Goal: Task Accomplishment & Management: Complete application form

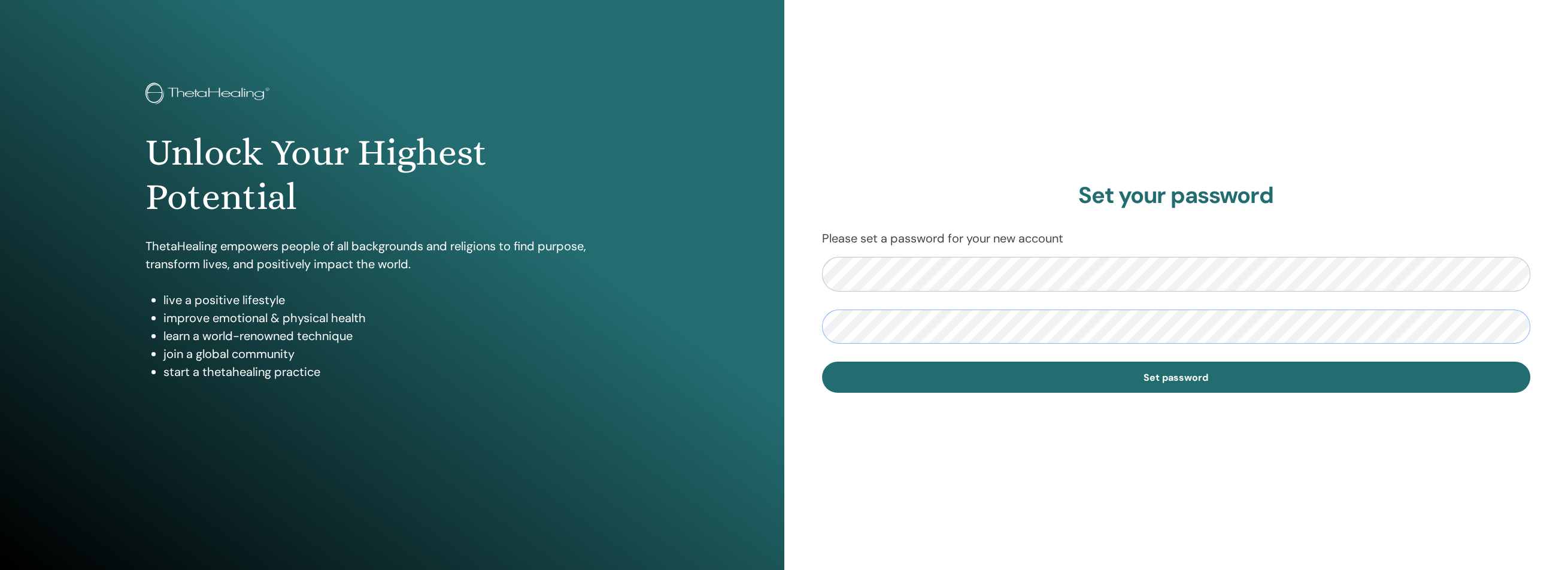
click at [822, 362] on button "Set password" at bounding box center [1176, 378] width 708 height 31
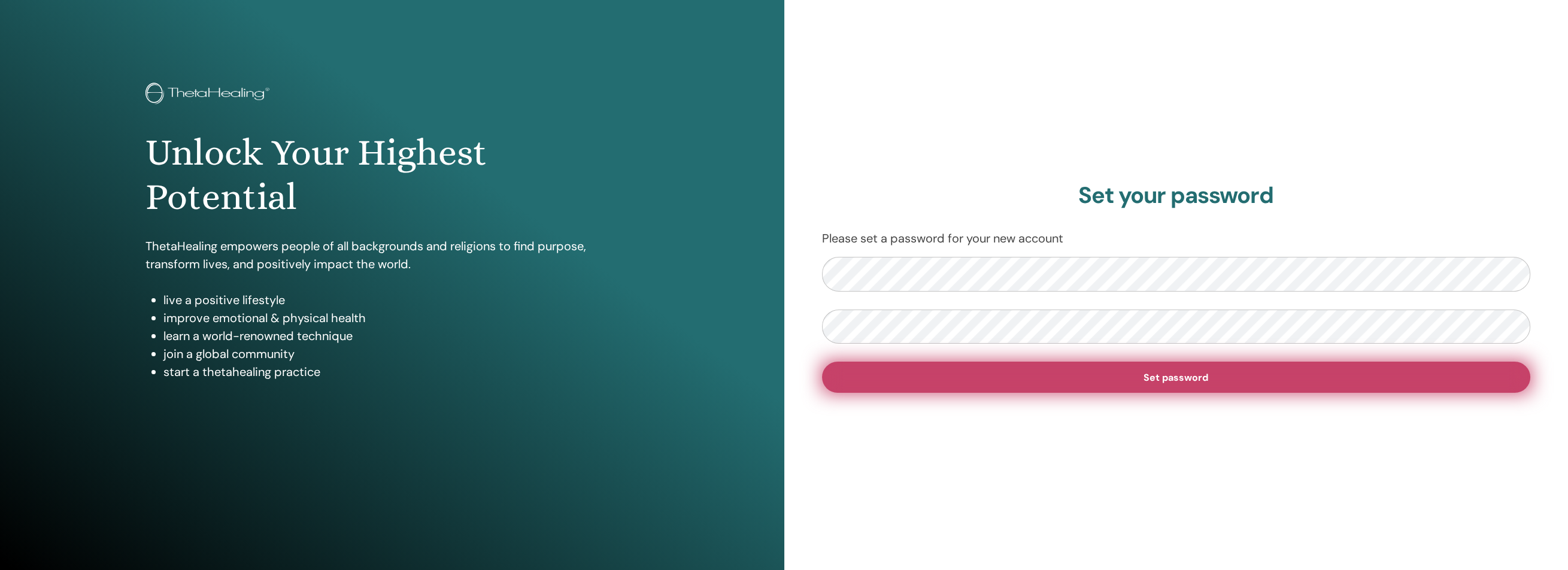
click at [1197, 380] on span "Set password" at bounding box center [1175, 378] width 65 height 12
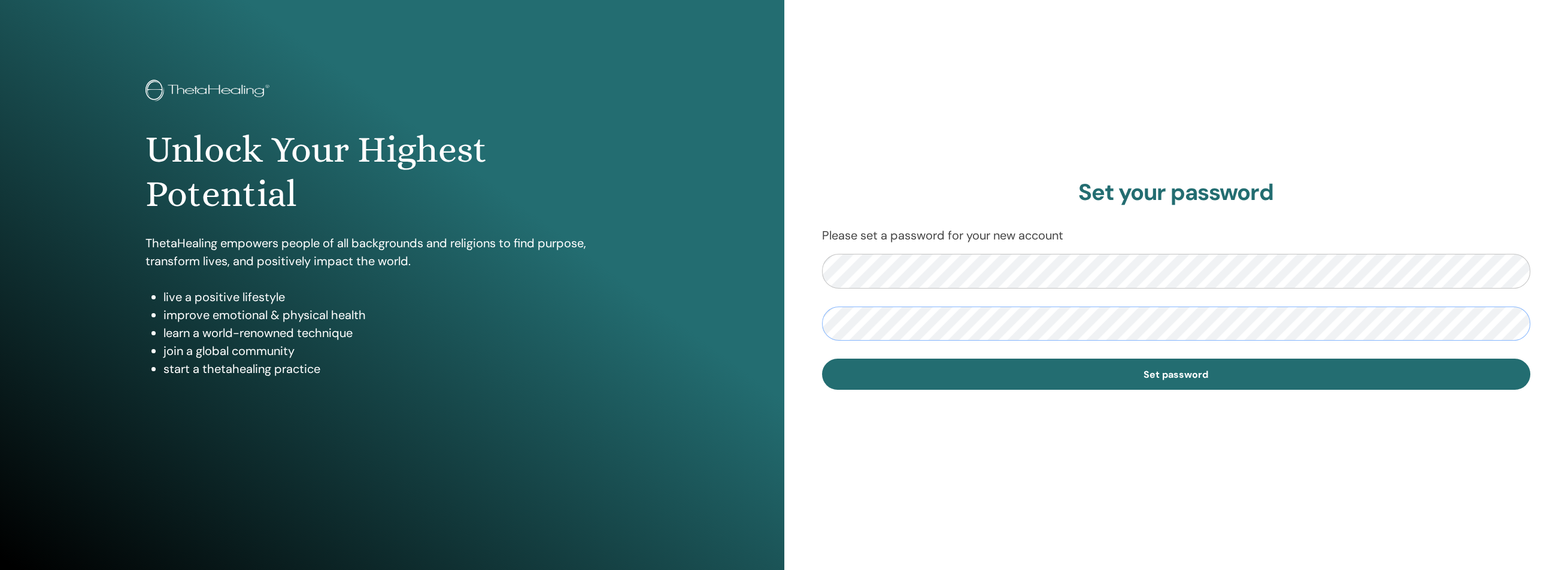
scroll to position [4, 0]
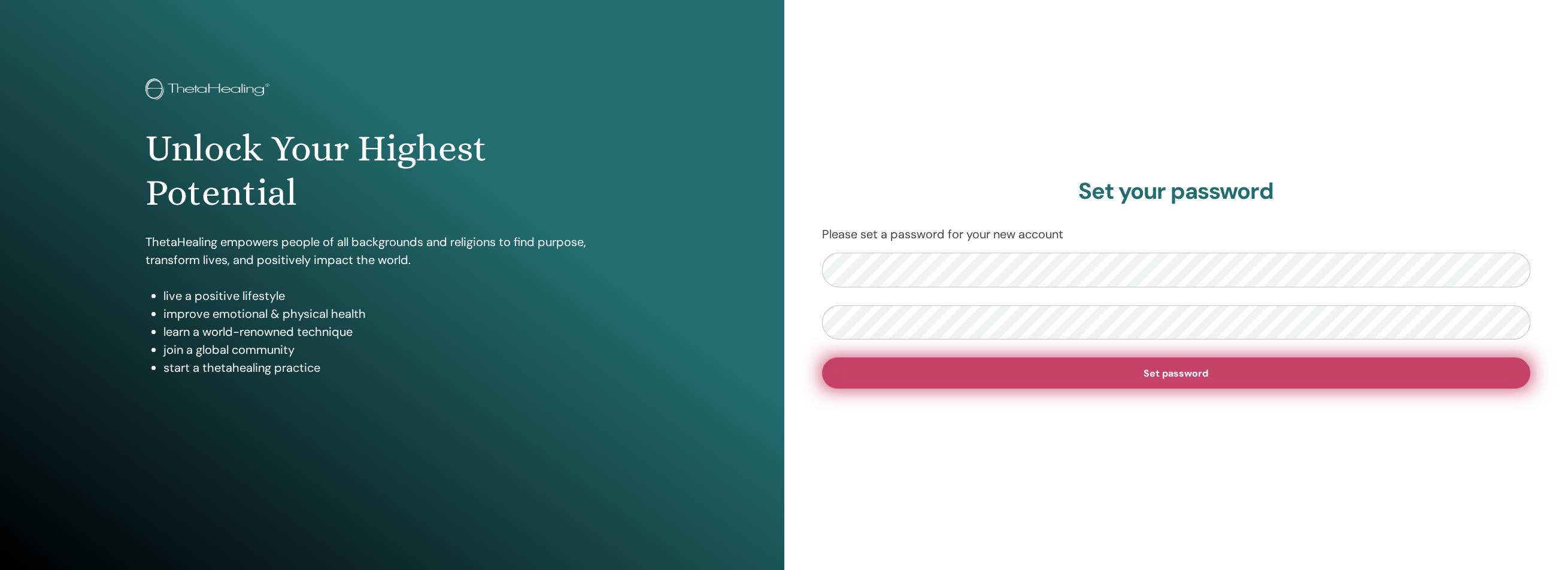
click at [1196, 370] on span "Set password" at bounding box center [1175, 373] width 65 height 12
